Goal: Transaction & Acquisition: Download file/media

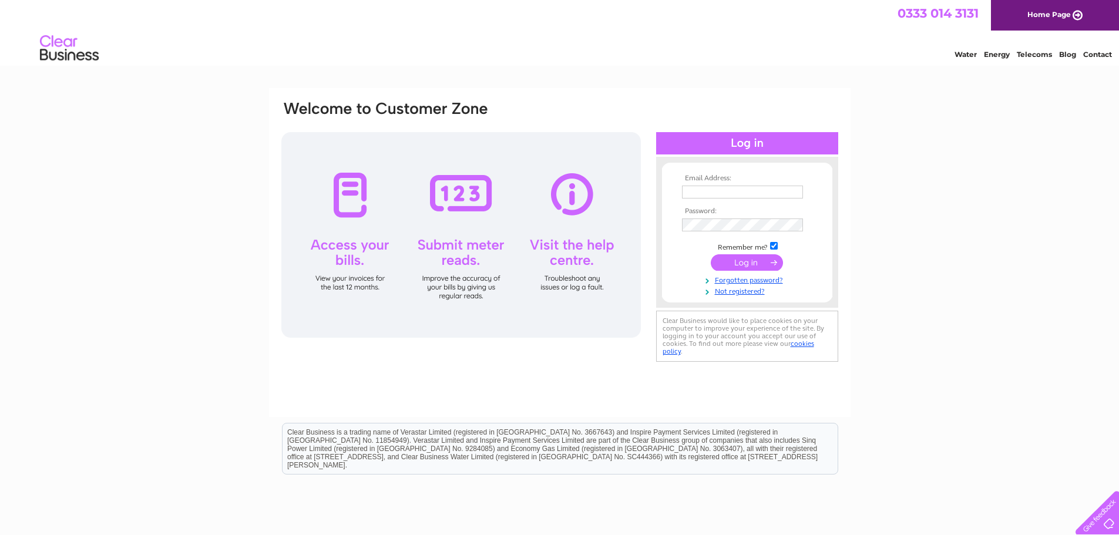
type input "maria@growforth.co.uk"
click at [743, 262] on input "submit" at bounding box center [747, 262] width 72 height 16
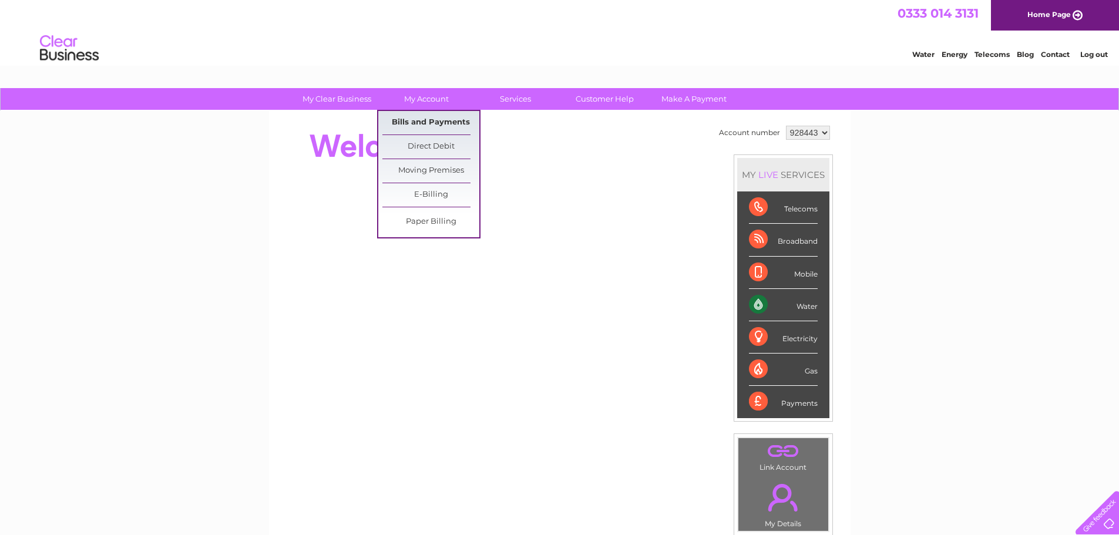
click at [408, 115] on link "Bills and Payments" at bounding box center [431, 123] width 97 height 24
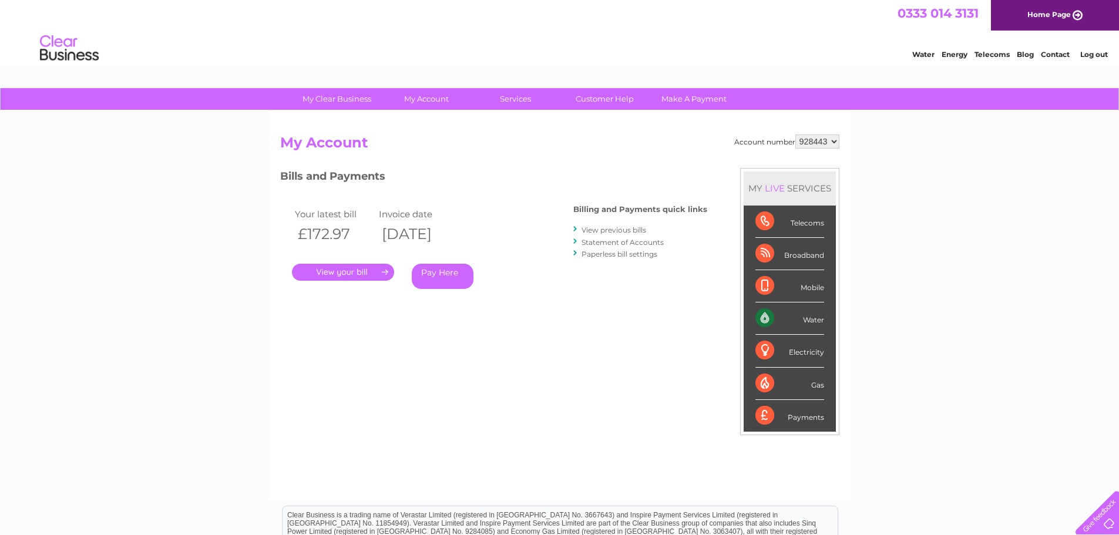
click at [622, 233] on link "View previous bills" at bounding box center [614, 230] width 65 height 9
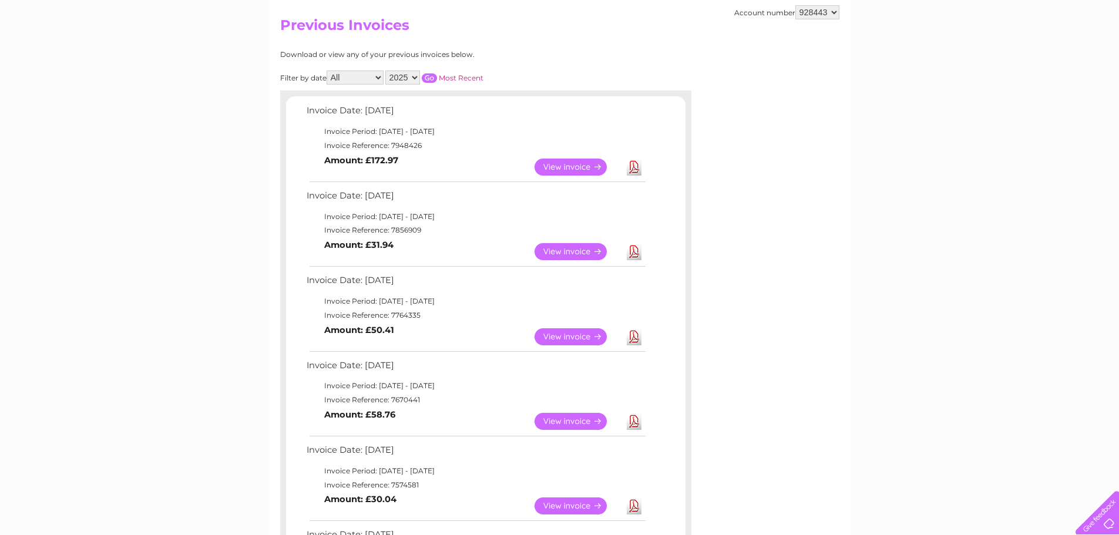
scroll to position [59, 0]
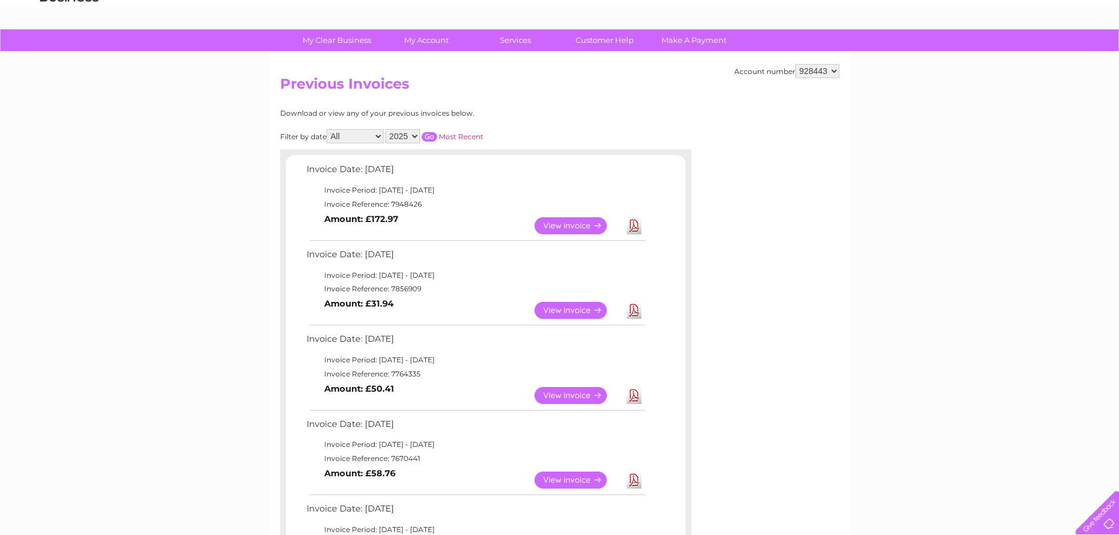
click at [570, 311] on link "View" at bounding box center [578, 310] width 86 height 17
click at [633, 312] on link "Download" at bounding box center [634, 310] width 15 height 17
click at [635, 226] on link "Download" at bounding box center [634, 225] width 15 height 17
